Goal: Information Seeking & Learning: Find specific page/section

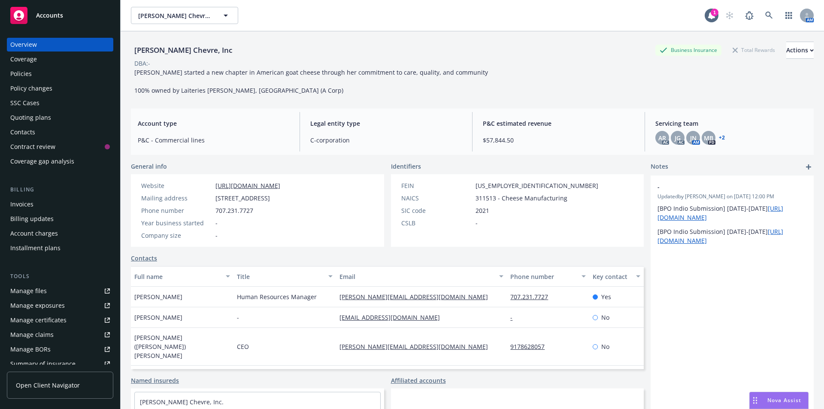
scroll to position [150, 0]
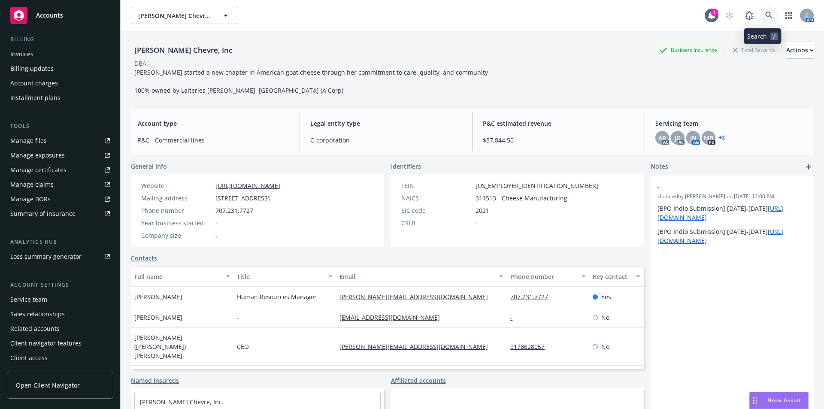
click at [768, 15] on link at bounding box center [768, 15] width 17 height 17
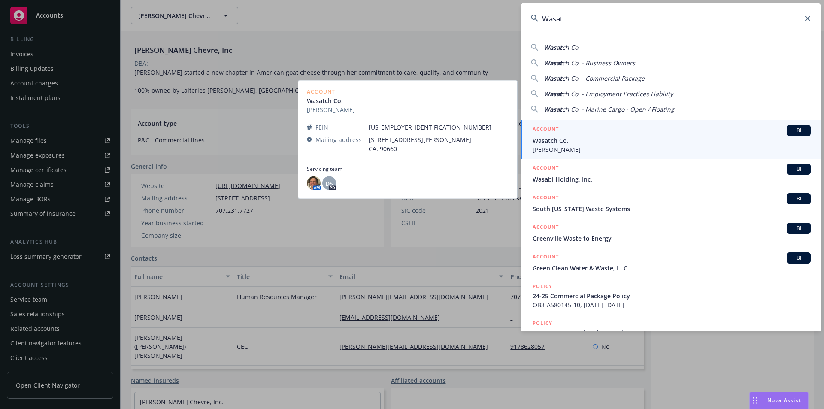
type input "Wasat"
click at [681, 148] on span "[PERSON_NAME]" at bounding box center [671, 149] width 278 height 9
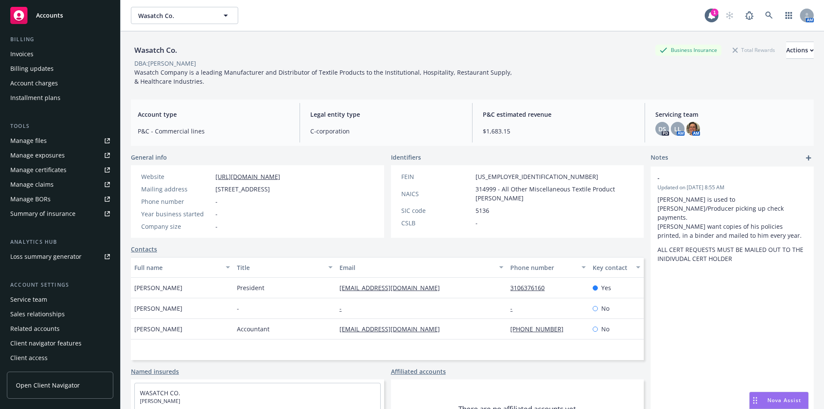
click at [676, 135] on div "LL AM" at bounding box center [678, 129] width 14 height 14
click at [676, 131] on span "LL" at bounding box center [677, 128] width 7 height 9
click at [650, 130] on div "Servicing team DS PD LL AM AM" at bounding box center [730, 122] width 165 height 39
click at [655, 129] on div "DS" at bounding box center [662, 129] width 14 height 14
click at [263, 127] on span "P&C - Commercial lines" at bounding box center [213, 131] width 151 height 9
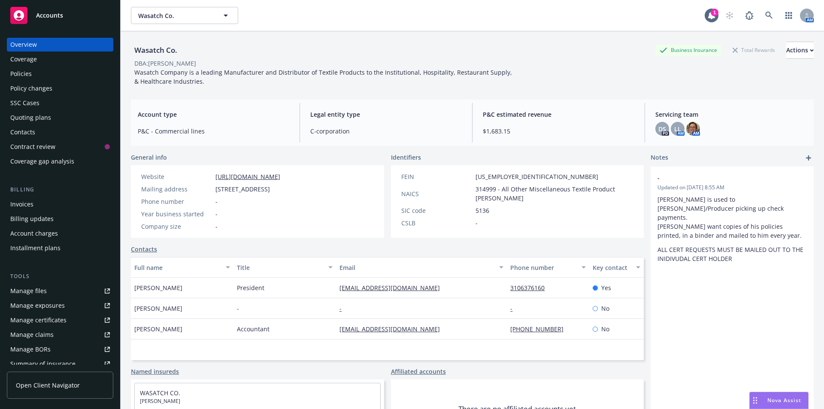
click at [42, 78] on div "Policies" at bounding box center [60, 74] width 100 height 14
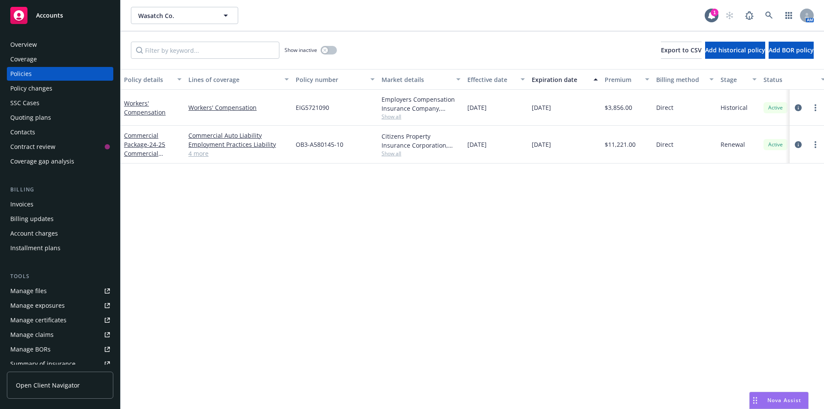
click at [159, 117] on div "Workers' Compensation" at bounding box center [153, 108] width 64 height 36
click at [160, 109] on link "Workers' Compensation" at bounding box center [145, 107] width 42 height 17
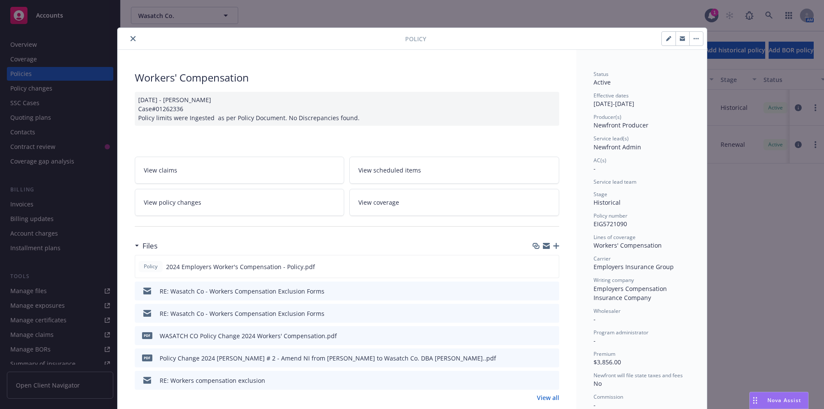
drag, startPoint x: 128, startPoint y: 38, endPoint x: 88, endPoint y: 45, distance: 41.0
click at [130, 39] on icon "close" at bounding box center [132, 38] width 5 height 5
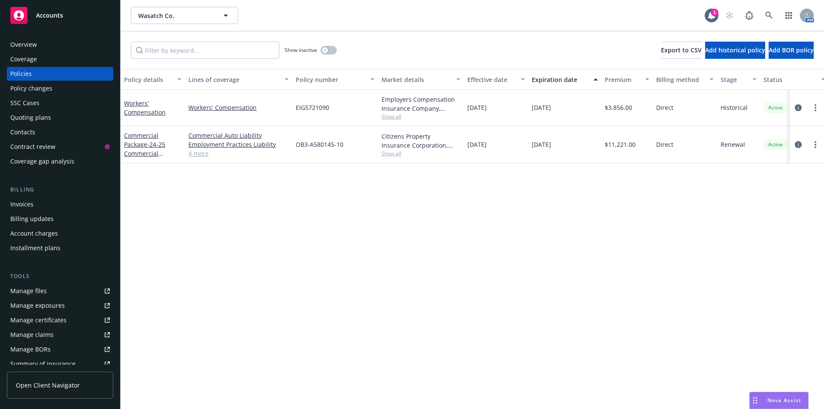
click at [61, 45] on div "Overview" at bounding box center [60, 45] width 100 height 14
